Goal: Find specific page/section: Find specific page/section

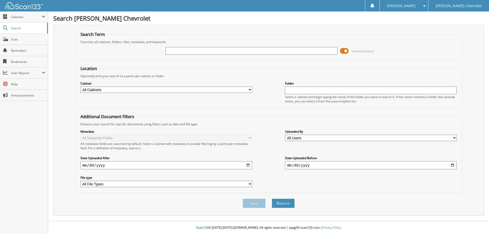
click at [176, 53] on input "text" at bounding box center [252, 51] width 172 height 8
type input "180013"
click at [272, 199] on button "Search" at bounding box center [283, 203] width 23 height 9
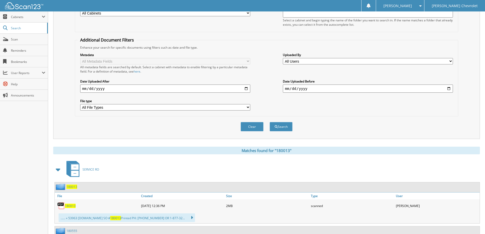
scroll to position [170, 0]
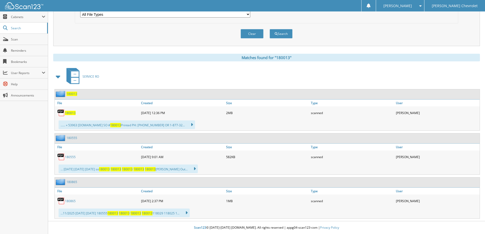
click at [69, 115] on span "180013" at bounding box center [70, 113] width 11 height 4
